Goal: Task Accomplishment & Management: Use online tool/utility

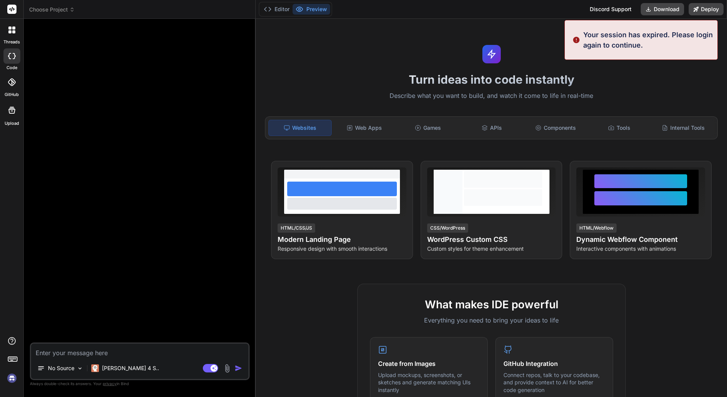
click at [278, 76] on h1 "Turn ideas into code instantly" at bounding box center [491, 79] width 462 height 14
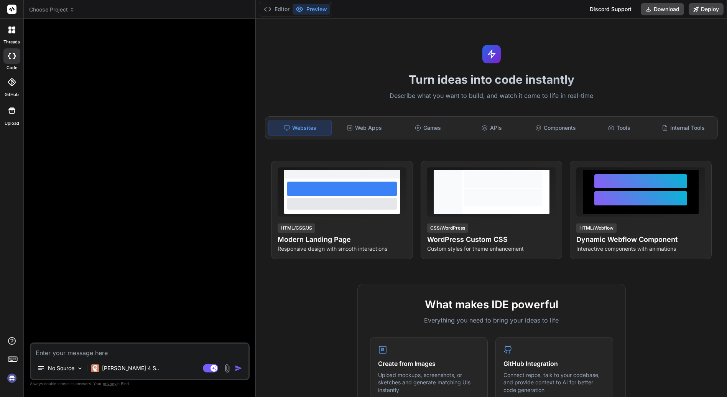
click at [11, 379] on img at bounding box center [11, 377] width 13 height 13
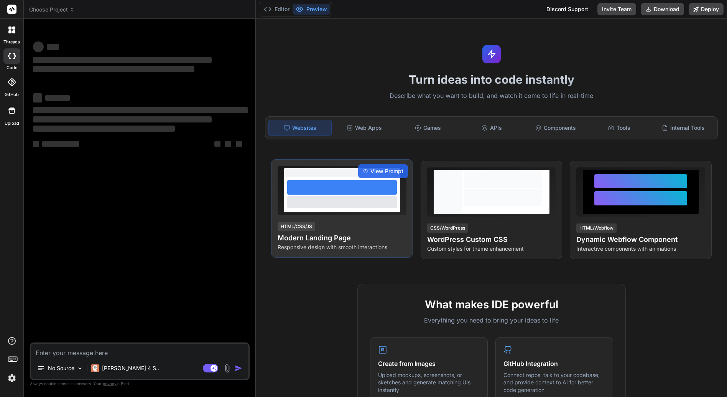
type textarea "x"
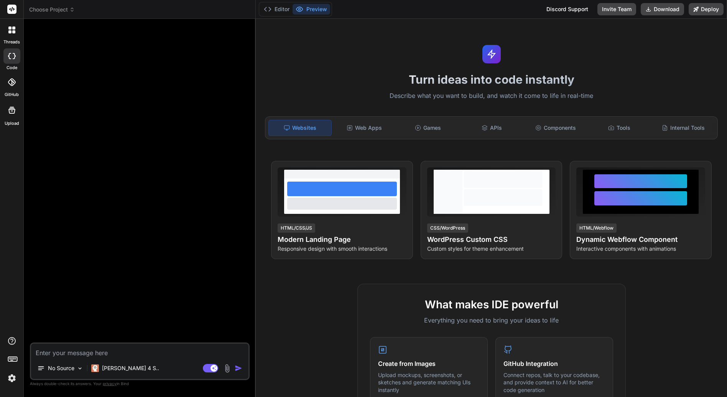
click at [320, 281] on div "Turn ideas into code instantly Describe what you want to build, and watch it co…" at bounding box center [491, 208] width 471 height 378
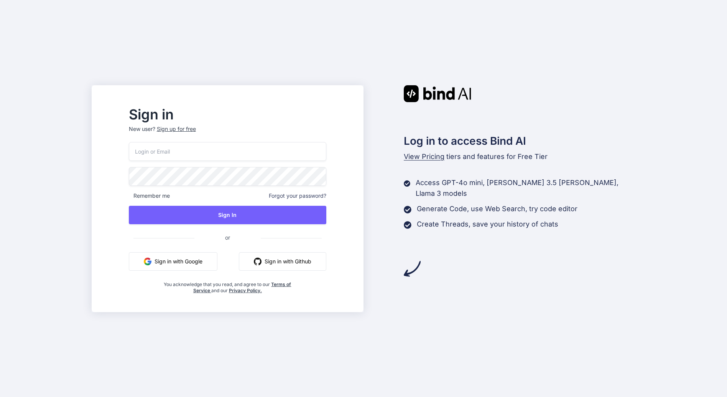
type input "kzmggl+bind@gmail.com"
